Goal: Find specific page/section: Find specific page/section

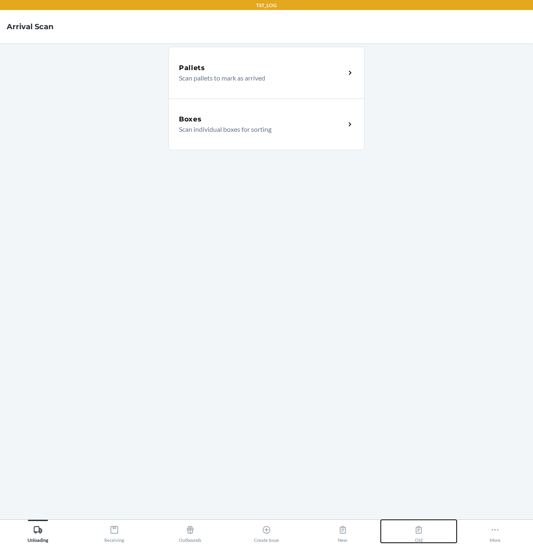
click at [408, 524] on button "Old" at bounding box center [419, 531] width 76 height 23
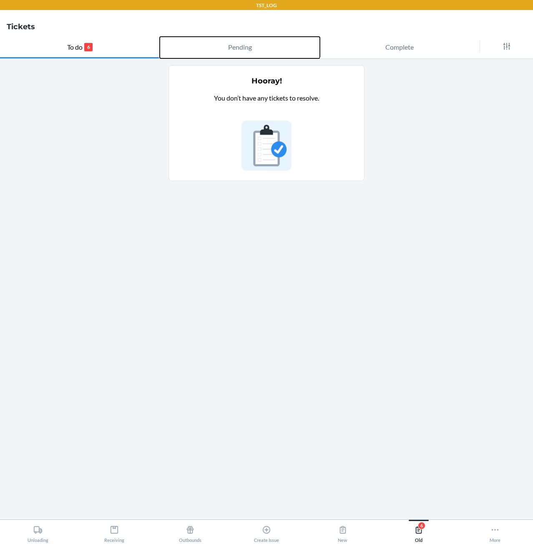
click at [241, 55] on button "Pending" at bounding box center [240, 48] width 160 height 22
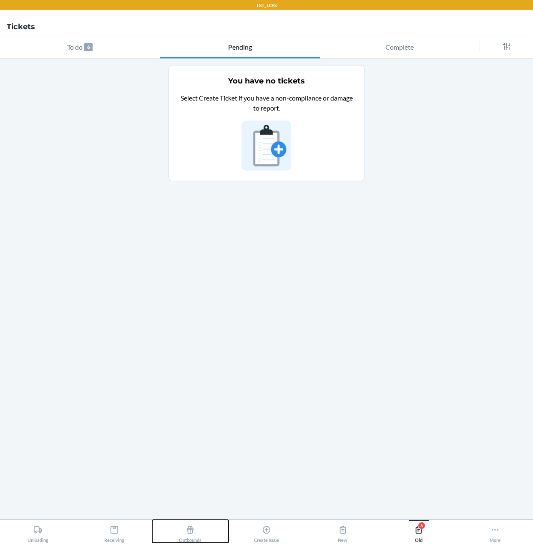
click at [196, 532] on div "Outbounds" at bounding box center [190, 532] width 23 height 21
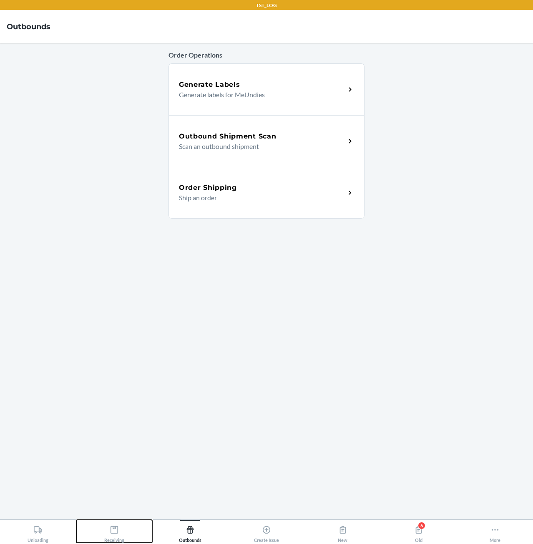
click at [124, 529] on button "Receiving" at bounding box center [114, 531] width 76 height 23
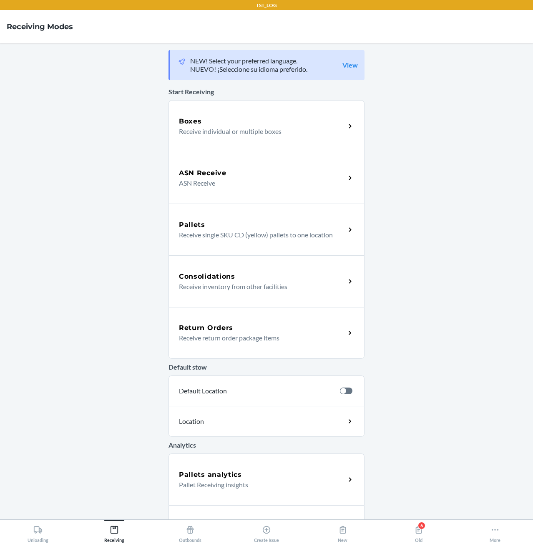
click at [253, 423] on p "Location" at bounding box center [228, 421] width 98 height 10
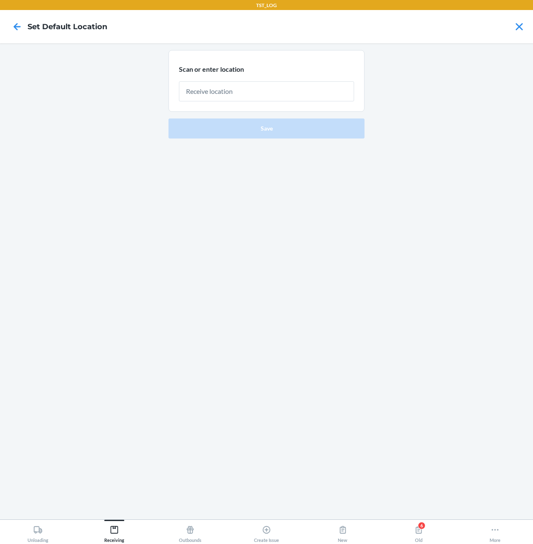
click at [272, 93] on input "text" at bounding box center [266, 91] width 175 height 20
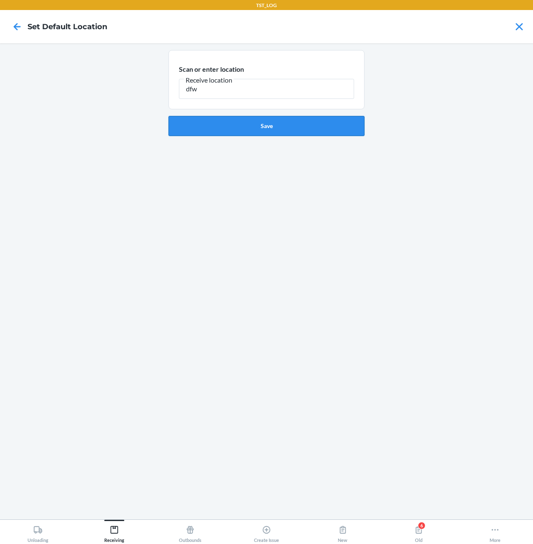
type input "dfw"
click at [262, 127] on button "Save" at bounding box center [267, 126] width 196 height 20
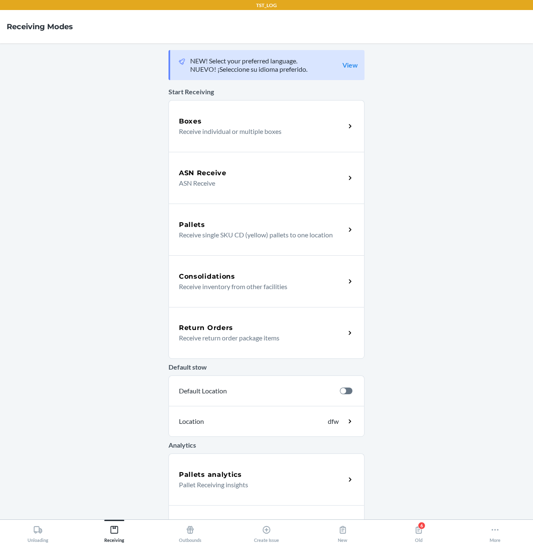
click at [279, 425] on div "Location dfw" at bounding box center [267, 421] width 196 height 31
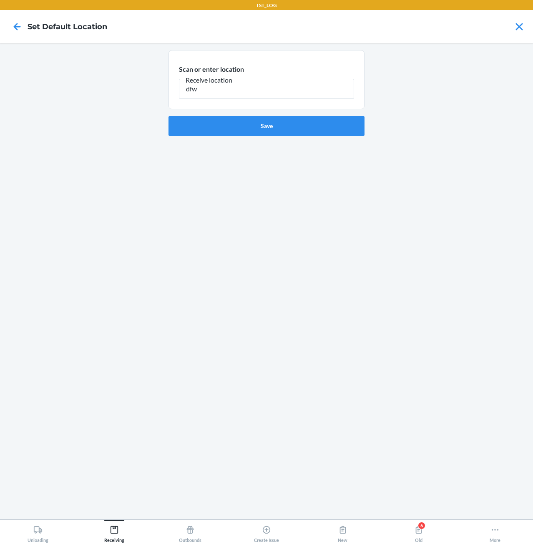
type input "dfw"
click at [18, 29] on icon at bounding box center [17, 27] width 14 height 14
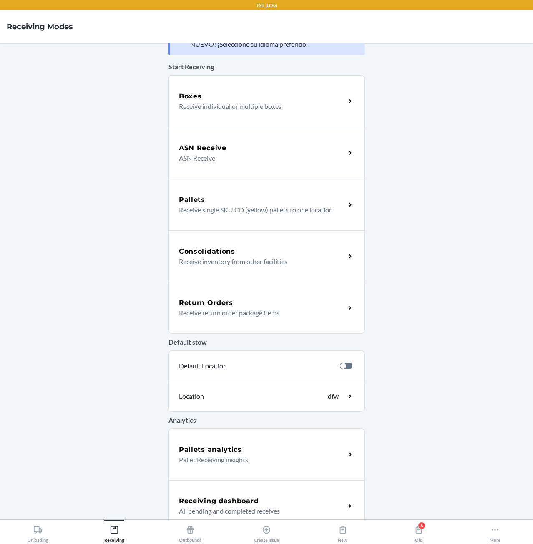
scroll to position [37, 0]
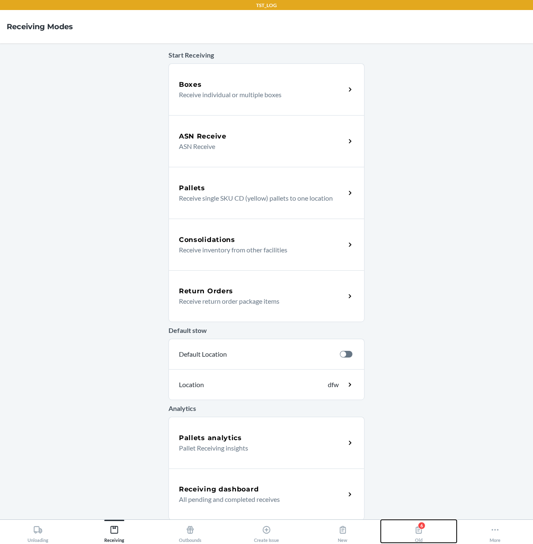
click at [427, 535] on button "6 Old" at bounding box center [419, 531] width 76 height 23
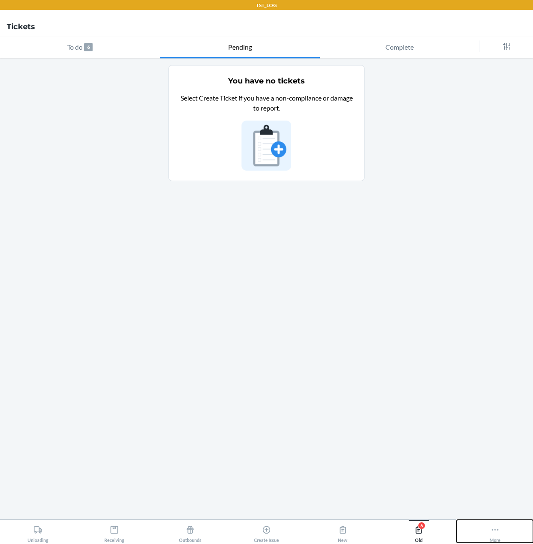
click at [481, 529] on button "More" at bounding box center [495, 531] width 76 height 23
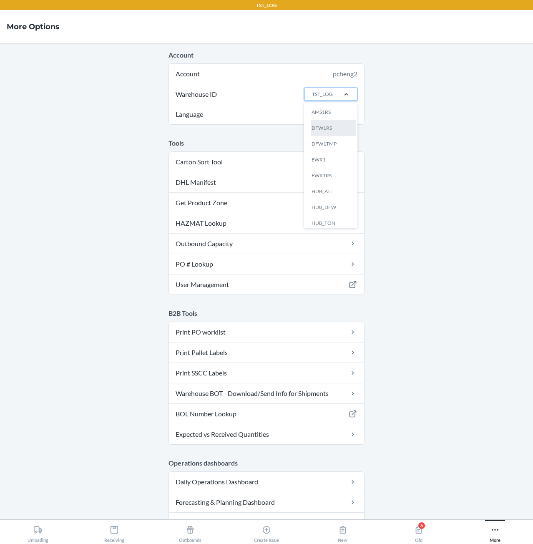
click at [330, 125] on div "DFW1RS" at bounding box center [333, 128] width 45 height 16
click at [312, 98] on input "Warehouse ID option DFW1RS focused, 2 of 24. 24 results available. Use Up and D…" at bounding box center [311, 95] width 1 height 8
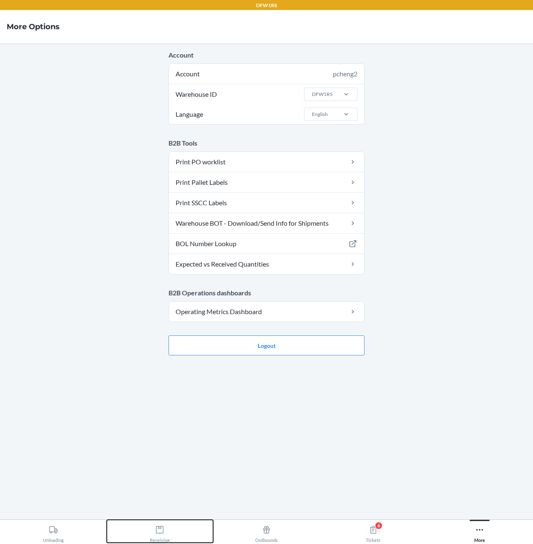
click at [190, 535] on button "Receiving" at bounding box center [160, 531] width 107 height 23
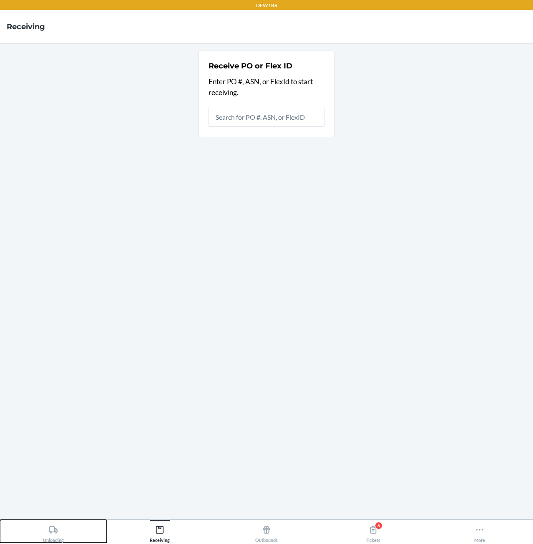
click at [85, 526] on button "Unloading" at bounding box center [53, 531] width 107 height 23
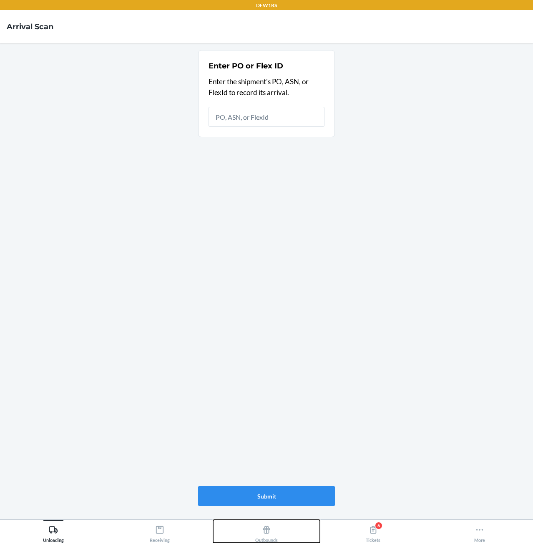
click at [274, 531] on div "Outbounds" at bounding box center [266, 532] width 23 height 21
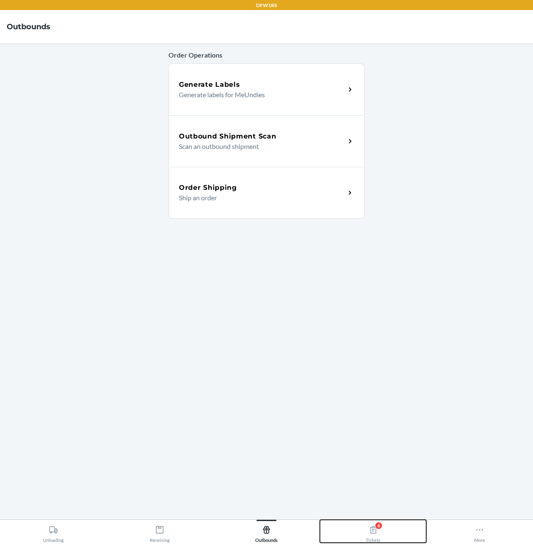
click at [365, 536] on button "6 Tickets" at bounding box center [373, 531] width 107 height 23
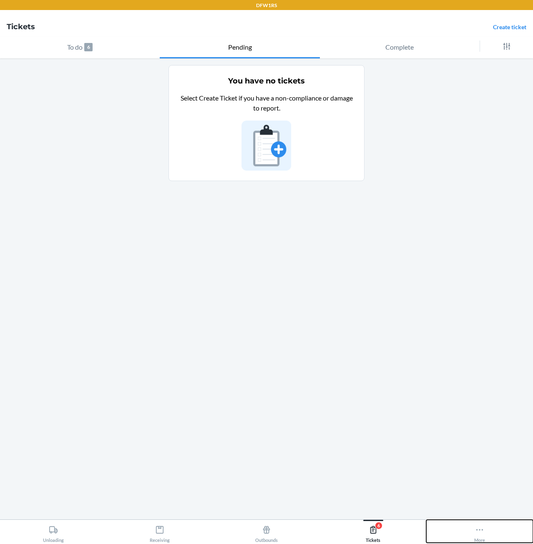
click at [475, 537] on div "More" at bounding box center [479, 532] width 11 height 21
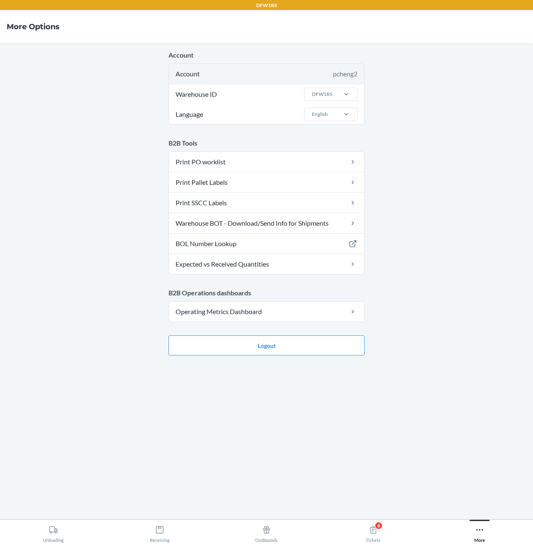
click at [240, 81] on div "Account pcheng2" at bounding box center [266, 74] width 195 height 20
click at [239, 91] on label "Warehouse ID DFW1RS" at bounding box center [266, 94] width 195 height 20
click at [311, 91] on input "Warehouse ID DFW1RS" at bounding box center [311, 95] width 1 height 8
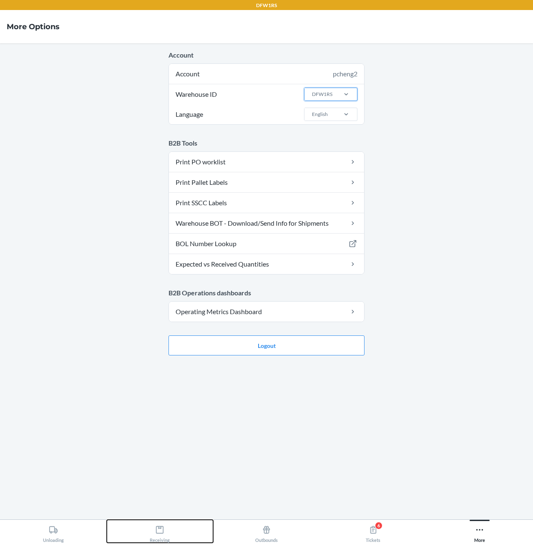
click at [156, 536] on div "Receiving" at bounding box center [160, 532] width 20 height 21
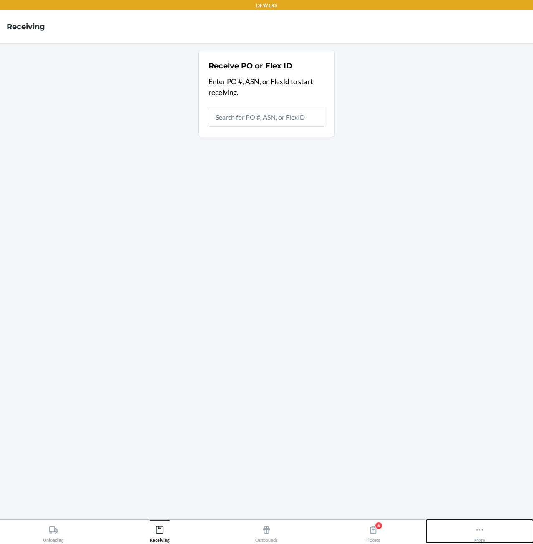
click at [485, 536] on div "More" at bounding box center [479, 532] width 11 height 21
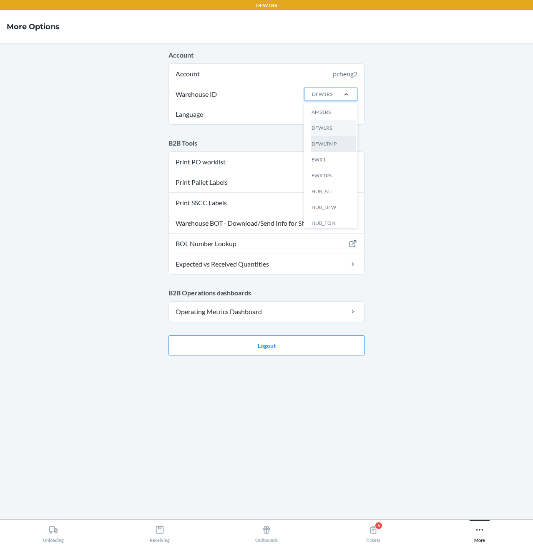
click at [331, 146] on div "DFW1TMP" at bounding box center [333, 144] width 45 height 16
click at [312, 98] on input "Warehouse ID option DFW1TMP focused, 3 of 24. 24 results available. Use Up and …" at bounding box center [311, 95] width 1 height 8
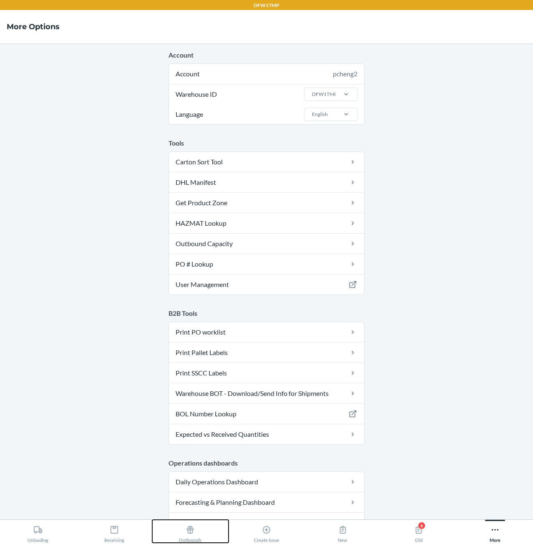
click at [198, 532] on div "Outbounds" at bounding box center [190, 532] width 23 height 21
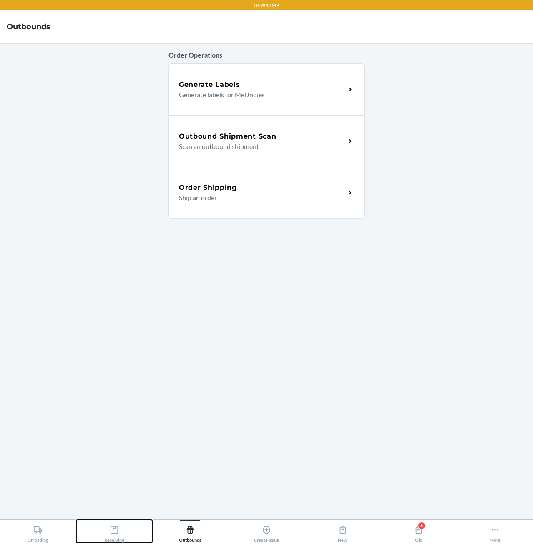
click at [123, 529] on div "Receiving" at bounding box center [114, 532] width 20 height 21
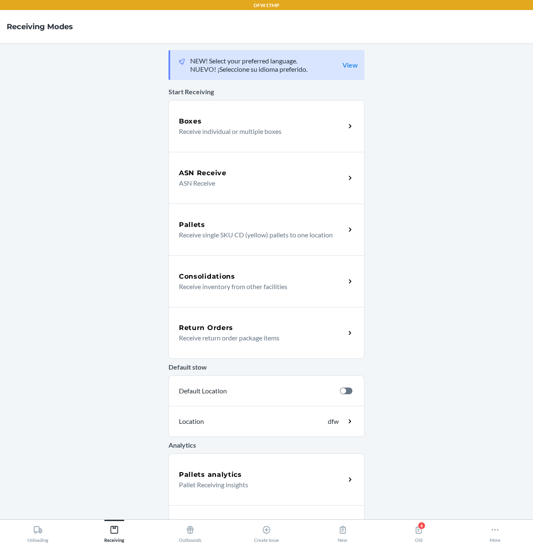
click at [120, 388] on main "NEW! Select your preferred language. NUEVO! ¡Seleccione su idioma preferido. Vi…" at bounding box center [266, 281] width 533 height 476
click at [328, 421] on p "dfw" at bounding box center [311, 421] width 55 height 10
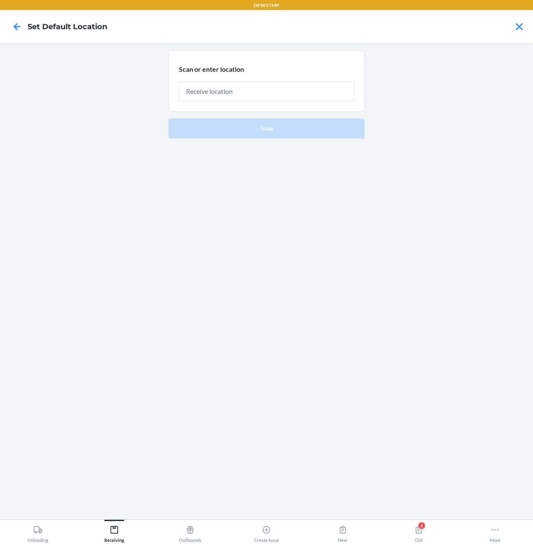
click at [253, 84] on input "text" at bounding box center [266, 91] width 175 height 20
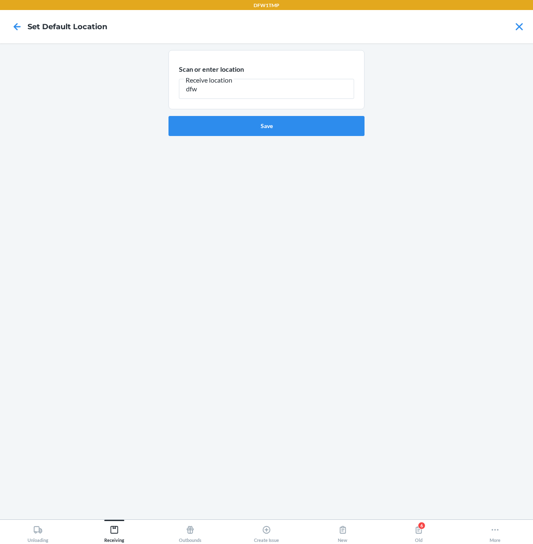
type input "dfw"
click at [519, 29] on icon at bounding box center [519, 27] width 14 height 14
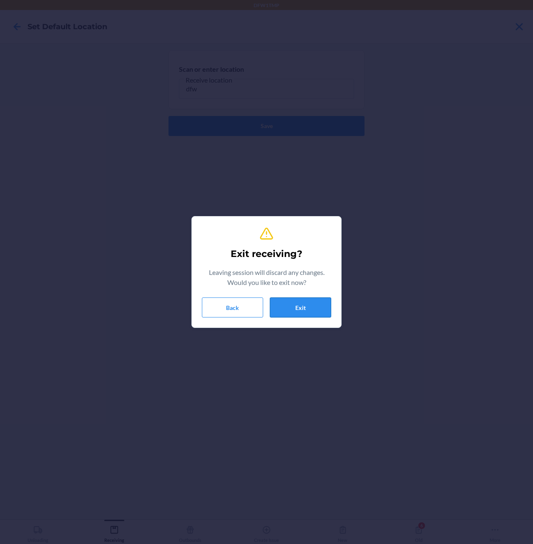
click at [293, 305] on button "Exit" at bounding box center [300, 307] width 61 height 20
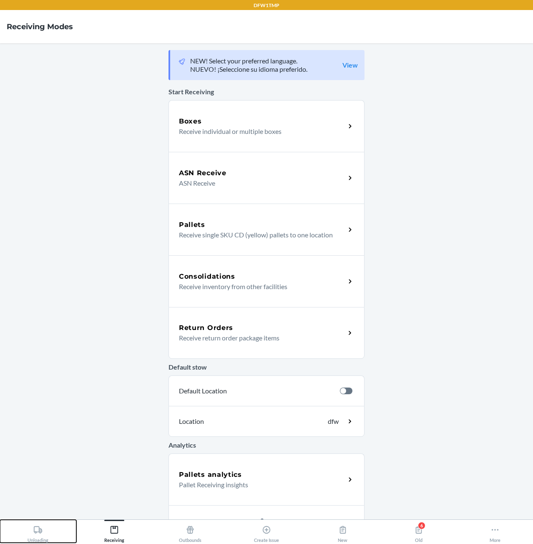
click at [33, 526] on div "Unloading" at bounding box center [38, 532] width 21 height 21
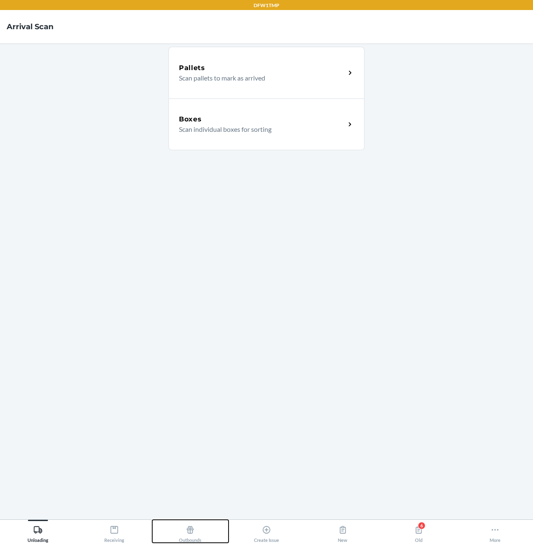
click at [209, 529] on button "Outbounds" at bounding box center [190, 531] width 76 height 23
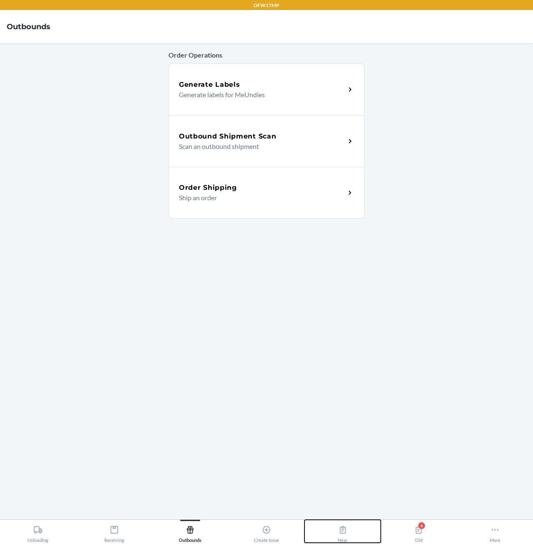
click at [336, 533] on button "New" at bounding box center [343, 531] width 76 height 23
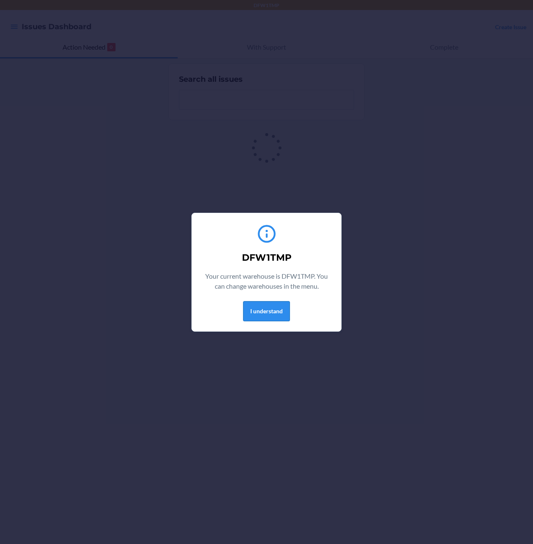
click at [270, 312] on button "I understand" at bounding box center [266, 311] width 47 height 20
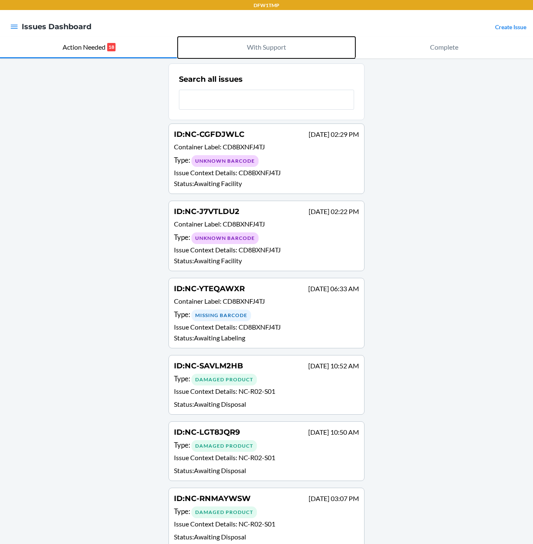
drag, startPoint x: 285, startPoint y: 47, endPoint x: 285, endPoint y: 53, distance: 5.9
click at [285, 47] on button "With Support" at bounding box center [267, 48] width 178 height 22
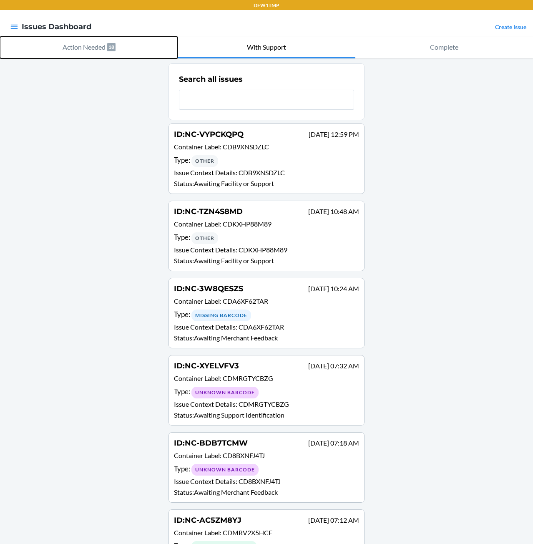
click at [124, 52] on button "Action Needed 18" at bounding box center [89, 48] width 178 height 22
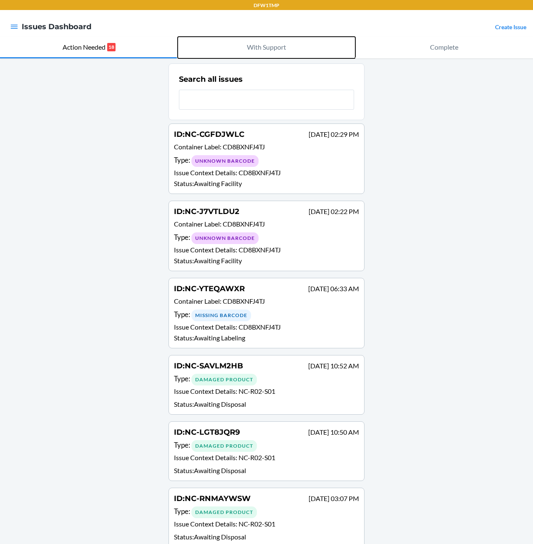
click at [281, 50] on p "With Support" at bounding box center [266, 47] width 39 height 10
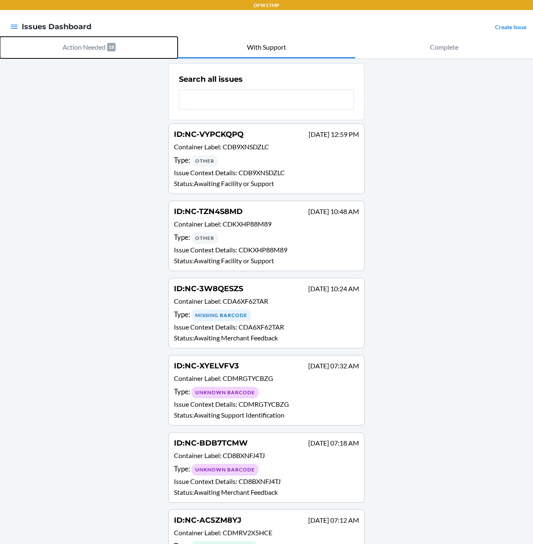
click at [141, 48] on button "Action Needed 18" at bounding box center [89, 48] width 178 height 22
